Goal: Task Accomplishment & Management: Complete application form

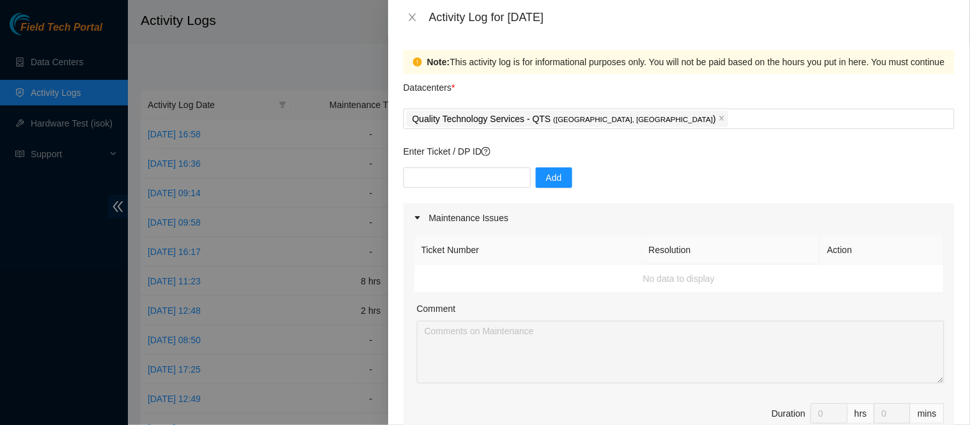
click at [596, 178] on div "Add" at bounding box center [679, 186] width 551 height 36
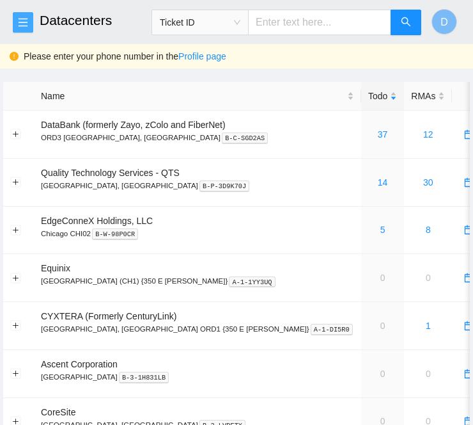
click at [26, 21] on icon "menu" at bounding box center [23, 22] width 10 height 10
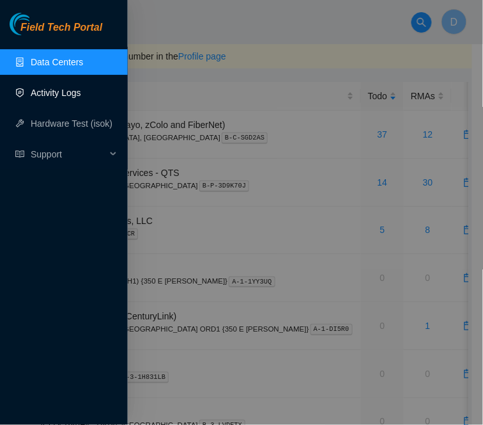
click at [48, 88] on link "Activity Logs" at bounding box center [56, 93] width 51 height 10
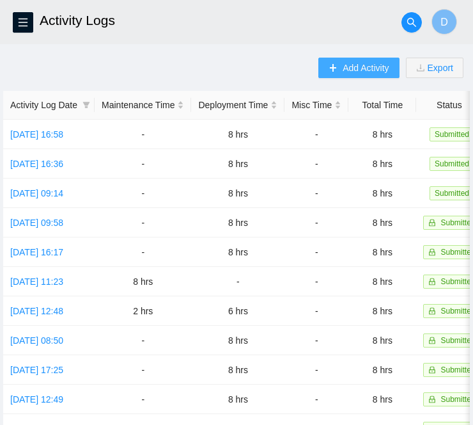
click at [357, 59] on button "Add Activity" at bounding box center [358, 68] width 81 height 20
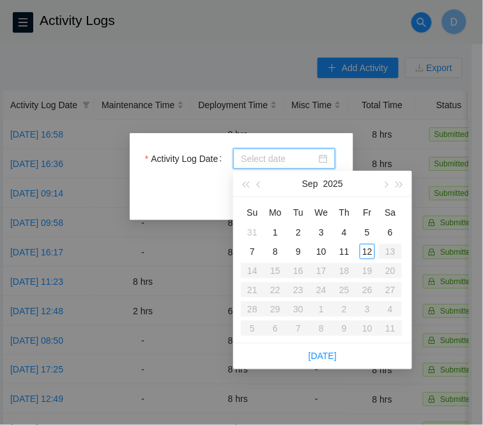
click at [251, 161] on input "Activity Log Date" at bounding box center [278, 159] width 75 height 14
type input "[DATE]"
click at [342, 246] on div "11" at bounding box center [344, 251] width 15 height 15
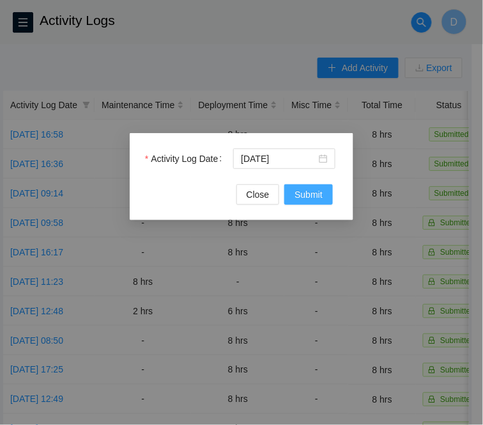
click at [321, 191] on span "Submit" at bounding box center [309, 194] width 28 height 14
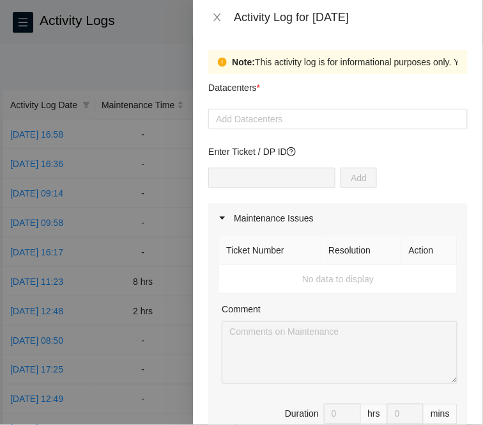
click at [419, 157] on p "Enter Ticket / DP ID" at bounding box center [338, 152] width 260 height 14
click at [275, 124] on div at bounding box center [338, 118] width 253 height 15
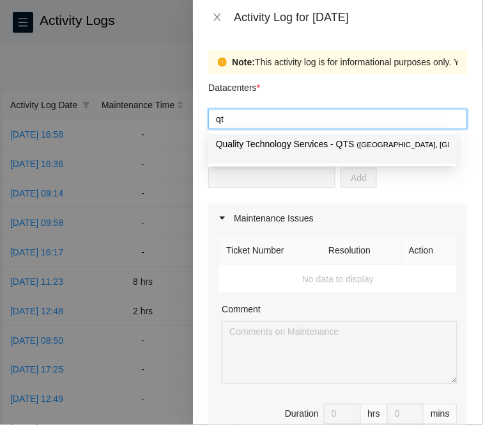
type input "qts"
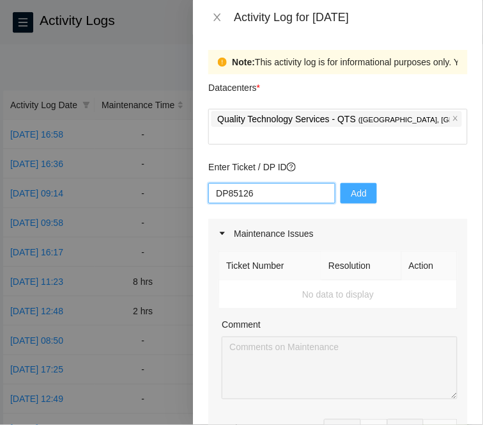
type input "DP85126"
click at [359, 186] on span "Add" at bounding box center [359, 193] width 16 height 14
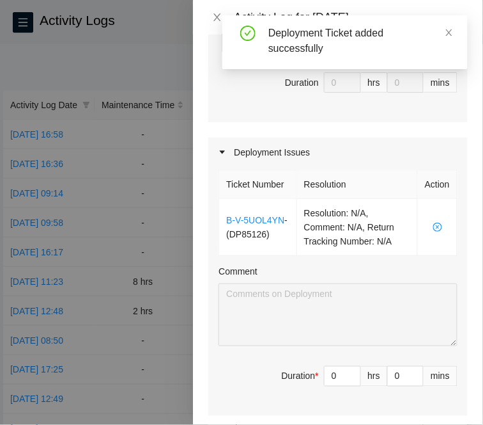
scroll to position [373, 0]
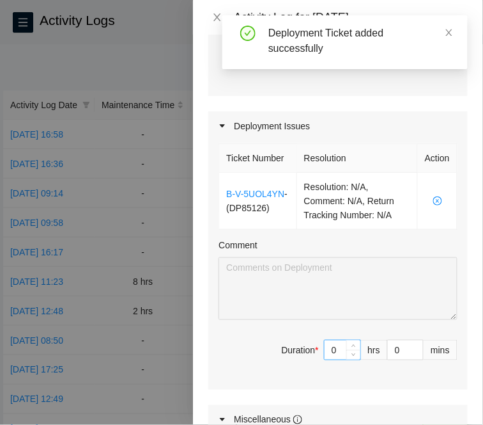
click at [329, 349] on input "0" at bounding box center [343, 349] width 36 height 19
type input "8"
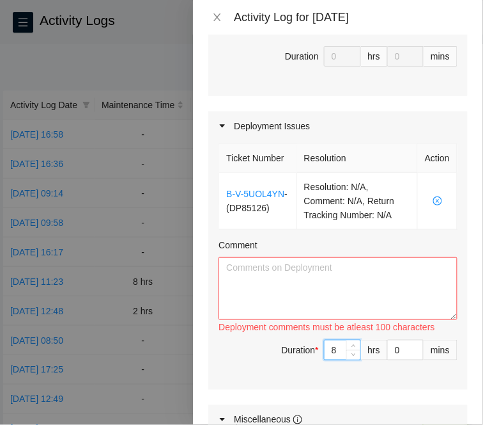
type input "8"
click at [354, 272] on textarea "Comment" at bounding box center [338, 288] width 239 height 63
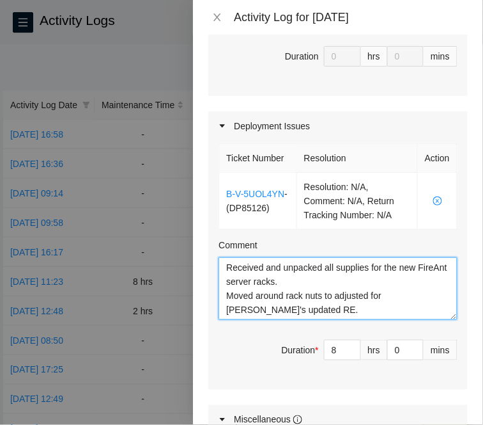
scroll to position [24, 0]
paste textarea "DP79612 DP79613 DP79616 DP79617 DP79618"
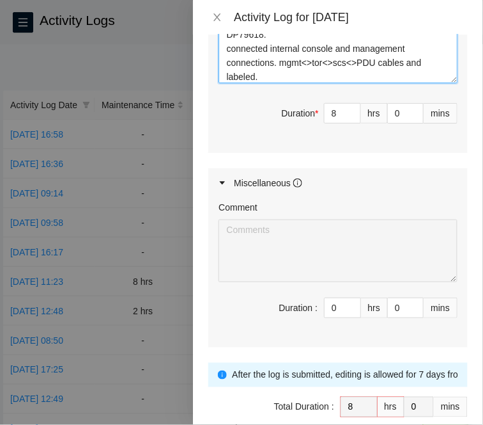
scroll to position [669, 0]
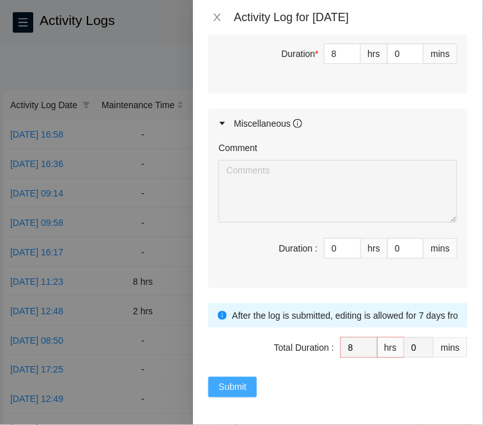
type textarea "Received and unpacked all supplies for the new FireAnt server racks. Moved arou…"
click at [237, 386] on span "Submit" at bounding box center [233, 387] width 28 height 14
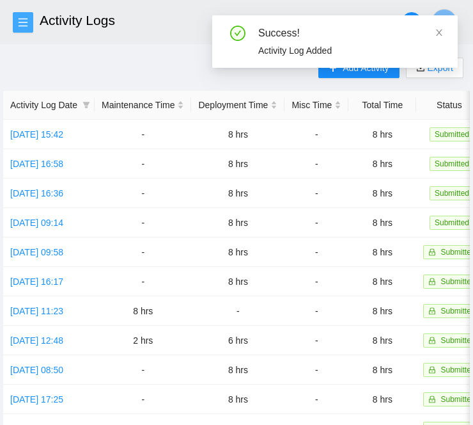
click at [22, 20] on icon "menu" at bounding box center [23, 22] width 10 height 10
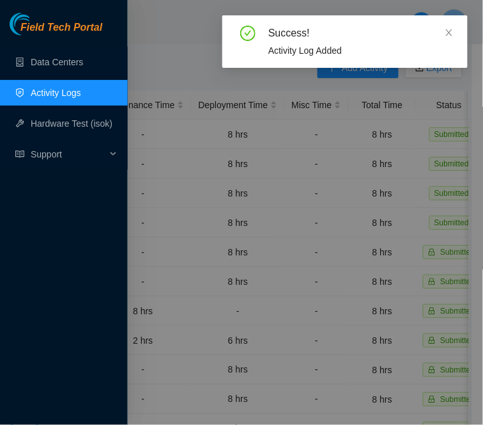
click at [78, 98] on link "Activity Logs" at bounding box center [56, 93] width 51 height 10
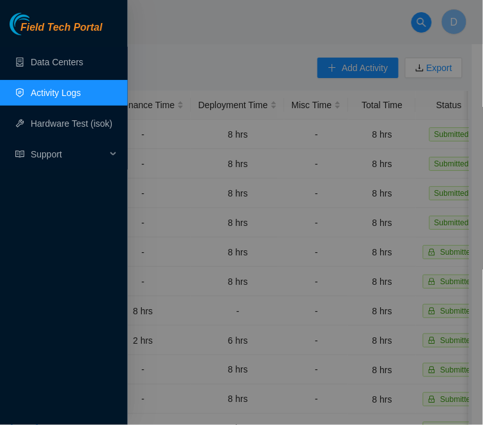
drag, startPoint x: 201, startPoint y: 1, endPoint x: 153, endPoint y: 24, distance: 53.5
click at [153, 24] on div at bounding box center [241, 212] width 483 height 425
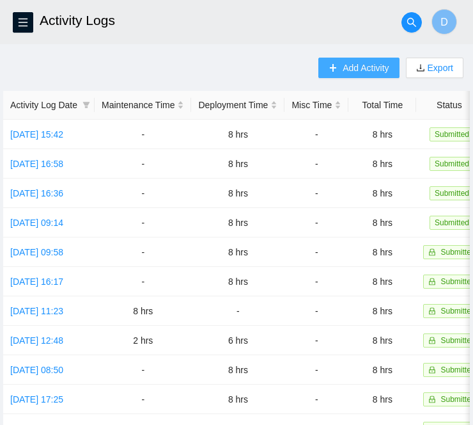
click at [376, 59] on button "Add Activity" at bounding box center [358, 68] width 81 height 20
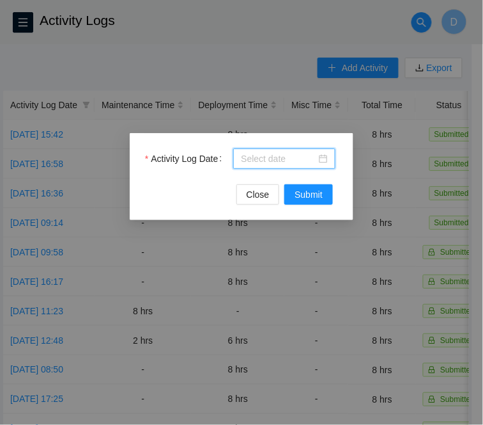
click at [259, 158] on input "Activity Log Date" at bounding box center [278, 159] width 75 height 14
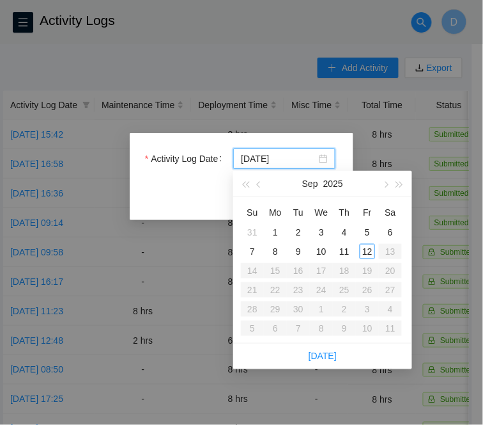
type input "[DATE]"
click at [372, 253] on div "12" at bounding box center [367, 251] width 15 height 15
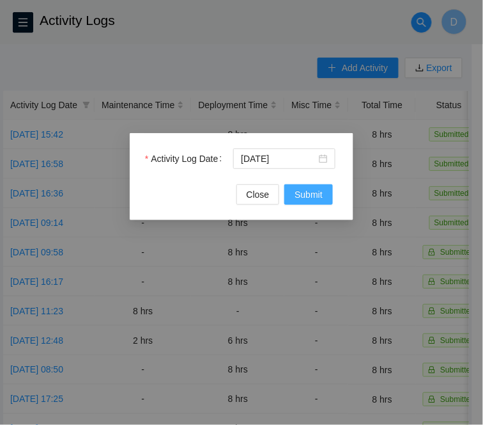
click at [295, 189] on span "Submit" at bounding box center [309, 194] width 28 height 14
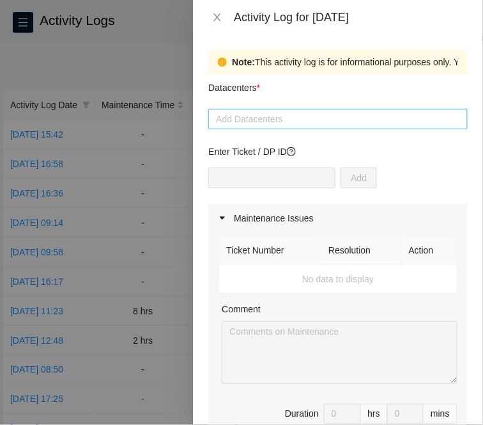
click at [321, 113] on div at bounding box center [338, 118] width 253 height 15
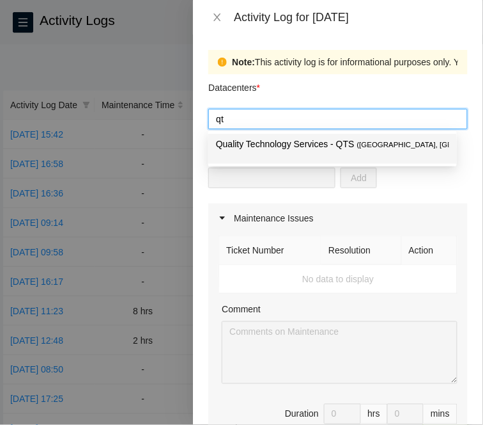
type input "qts"
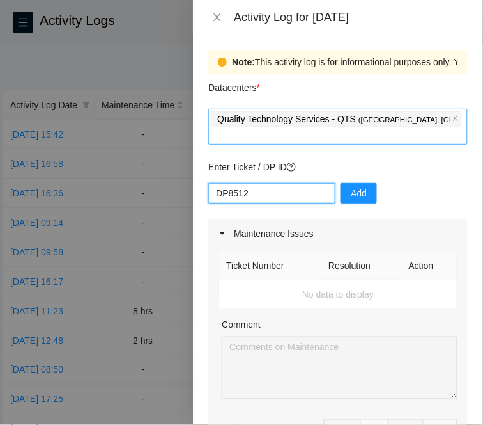
type input "DP85126"
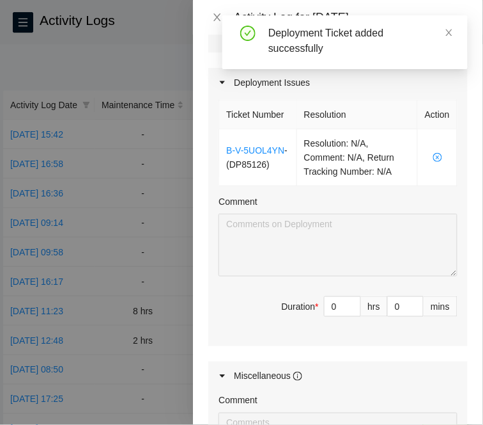
scroll to position [440, 0]
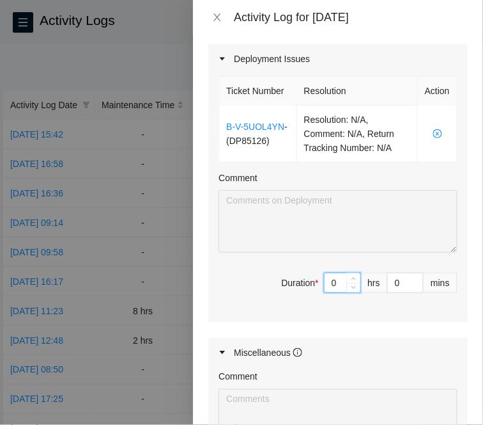
click at [333, 284] on input "0" at bounding box center [343, 282] width 36 height 19
type input "6"
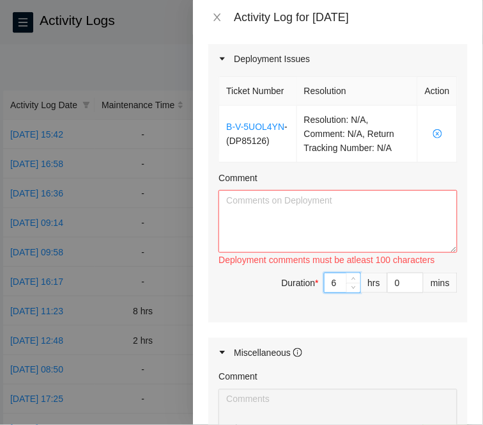
type input "6"
click at [276, 218] on textarea "Comment" at bounding box center [338, 221] width 239 height 63
click at [321, 239] on textarea "Comment" at bounding box center [338, 221] width 239 height 63
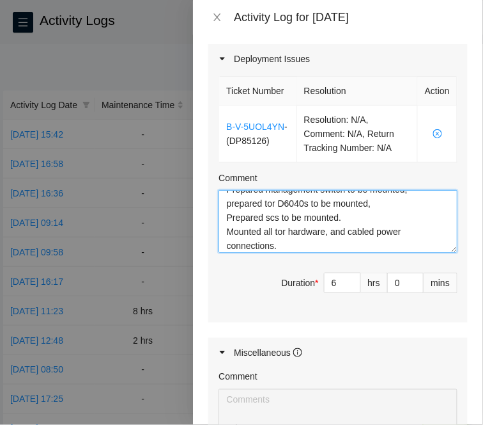
scroll to position [669, 0]
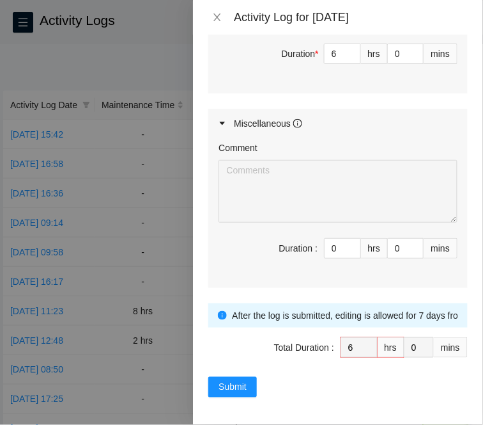
type textarea "Unloaded all supplies for the rack, and organized by installation times. Prepar…"
click at [207, 387] on div "Note: This activity log is for informational purposes only. You will not be pai…" at bounding box center [338, 230] width 290 height 390
click at [221, 384] on span "Submit" at bounding box center [233, 387] width 28 height 14
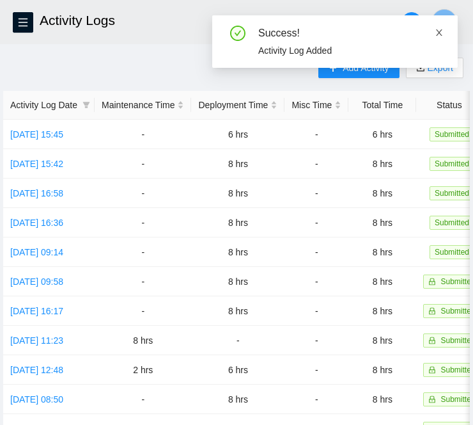
click at [439, 33] on icon "close" at bounding box center [439, 32] width 6 height 6
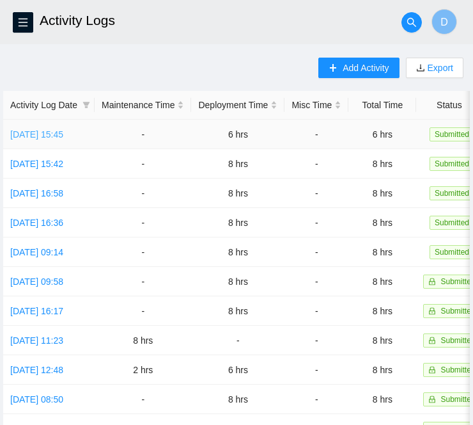
click at [63, 136] on link "[DATE] 15:45" at bounding box center [36, 134] width 53 height 10
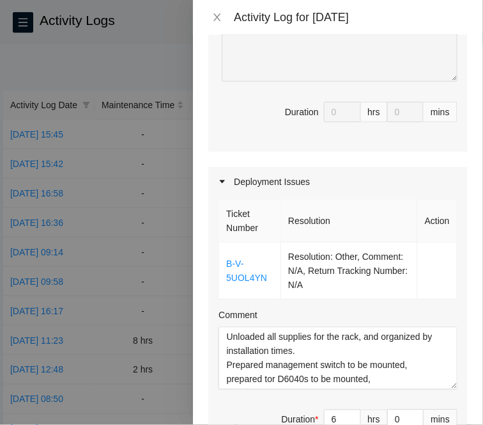
scroll to position [534, 0]
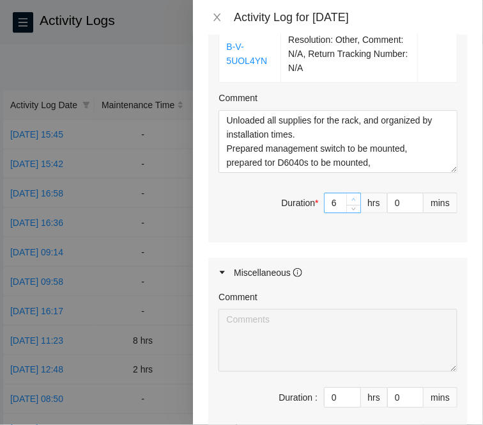
type input "7"
click at [348, 193] on span "Increase Value" at bounding box center [354, 199] width 14 height 12
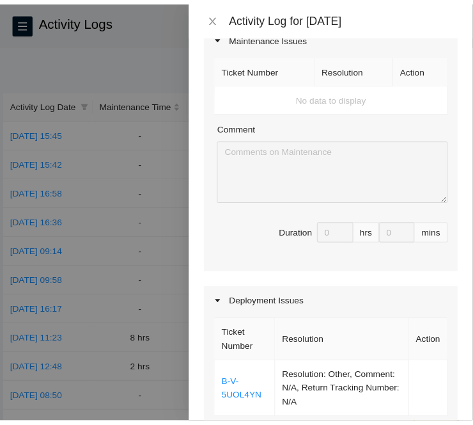
scroll to position [0, 0]
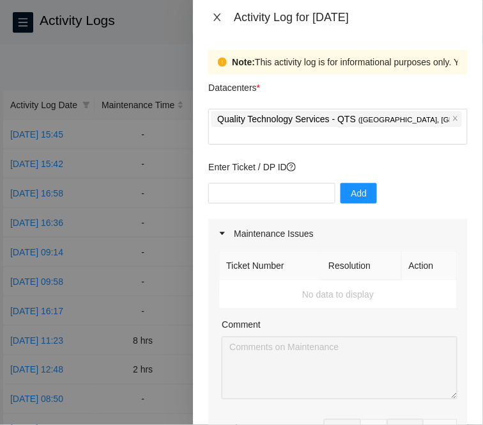
click at [208, 20] on button "Close" at bounding box center [217, 18] width 18 height 12
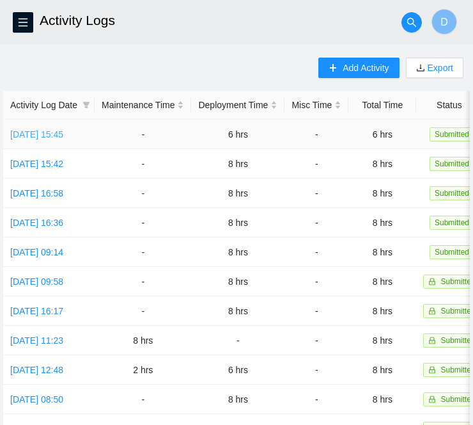
click at [58, 134] on link "[DATE] 15:45" at bounding box center [36, 134] width 53 height 10
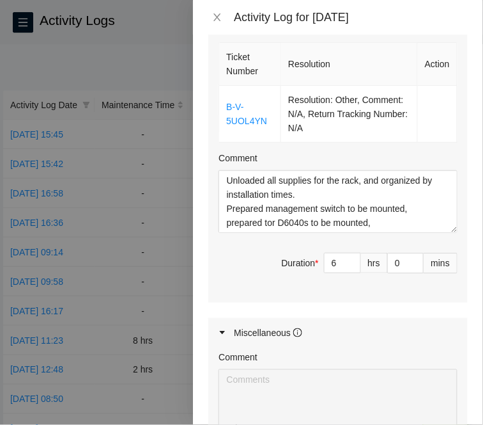
scroll to position [506, 0]
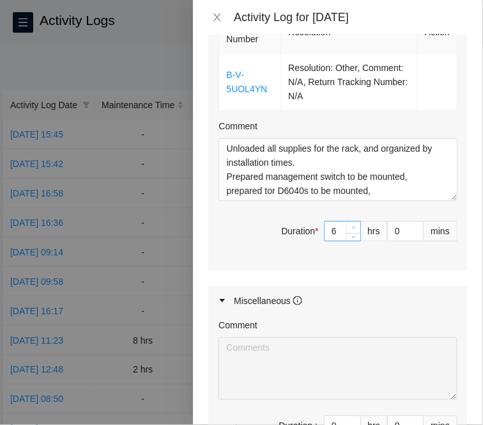
click at [350, 224] on span "up" at bounding box center [354, 228] width 8 height 8
type input "7"
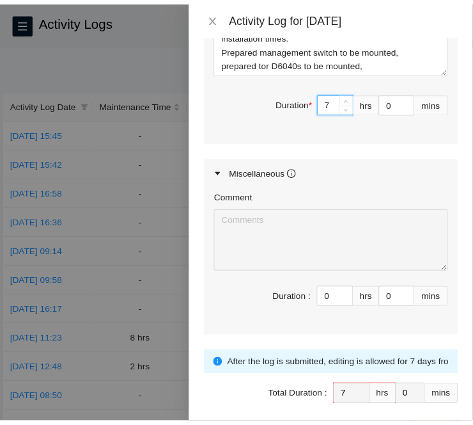
scroll to position [669, 0]
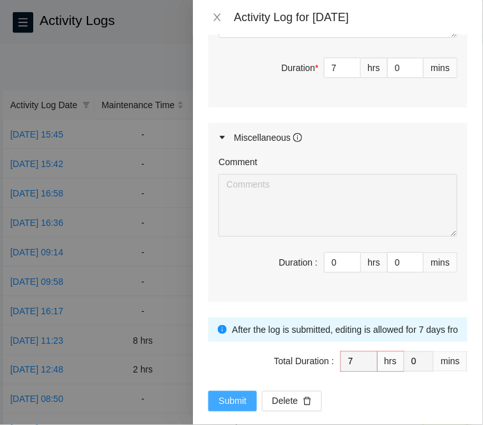
click at [228, 391] on button "Submit" at bounding box center [232, 401] width 49 height 20
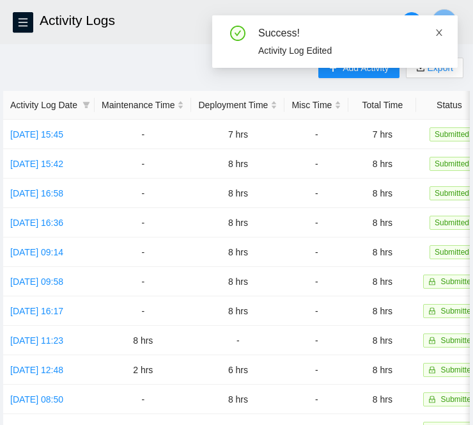
click at [437, 35] on icon "close" at bounding box center [439, 32] width 6 height 6
